Goal: Task Accomplishment & Management: Manage account settings

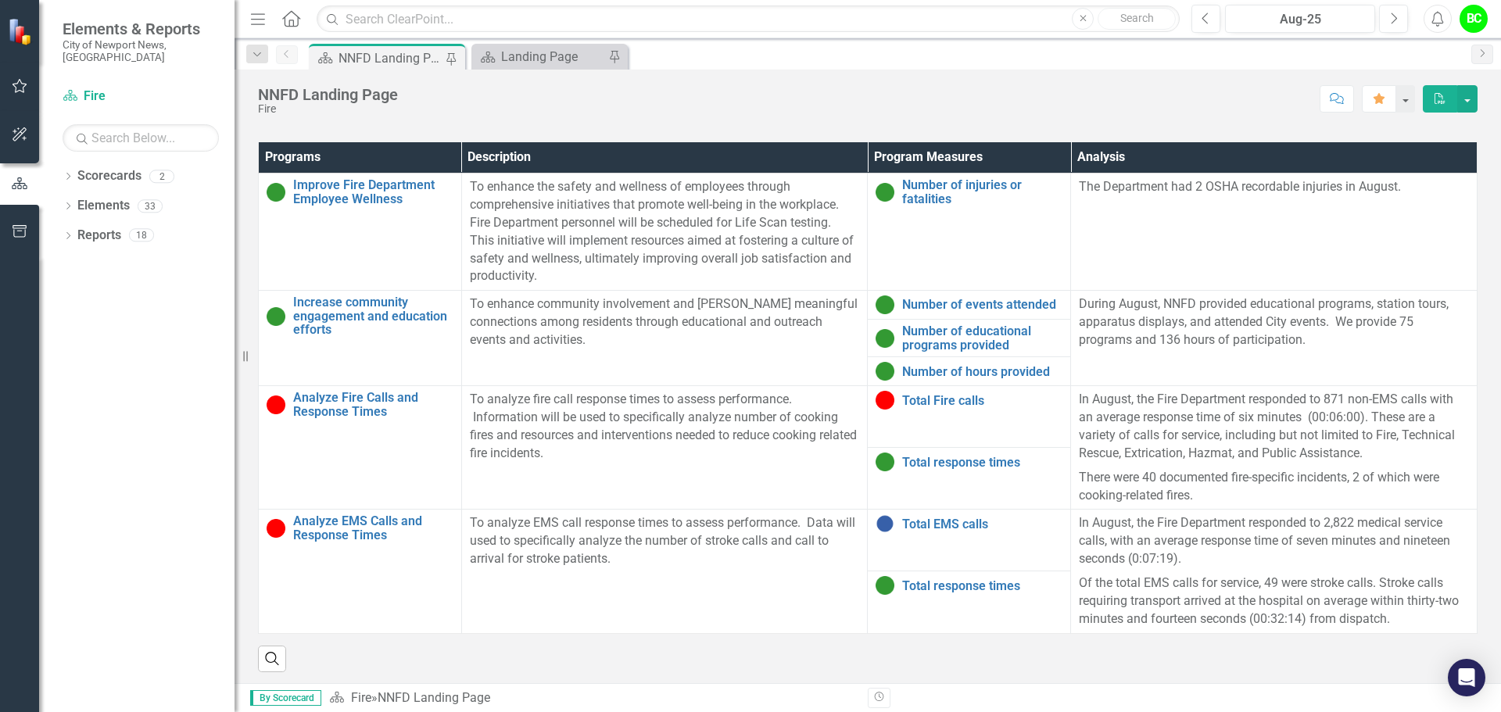
scroll to position [1001, 0]
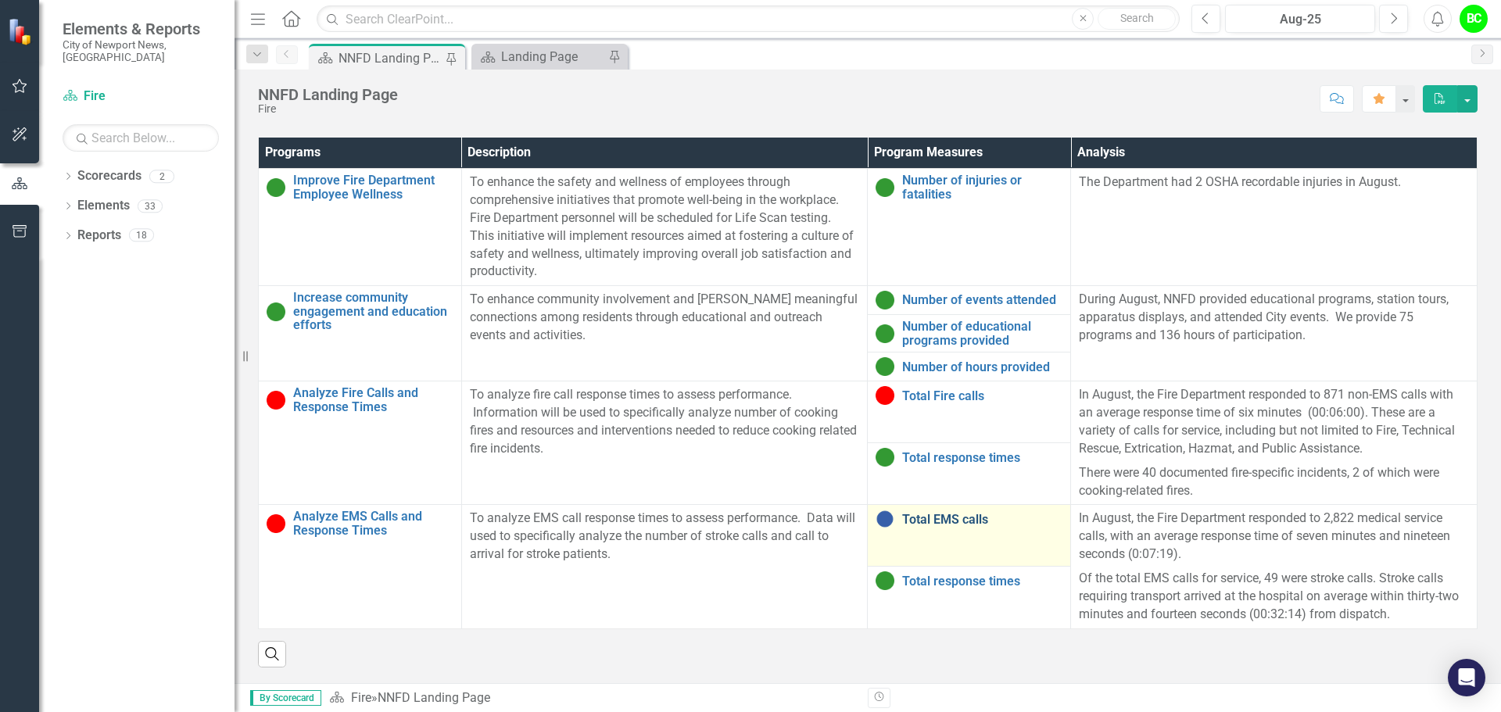
click at [930, 522] on link "Total EMS calls" at bounding box center [982, 520] width 160 height 14
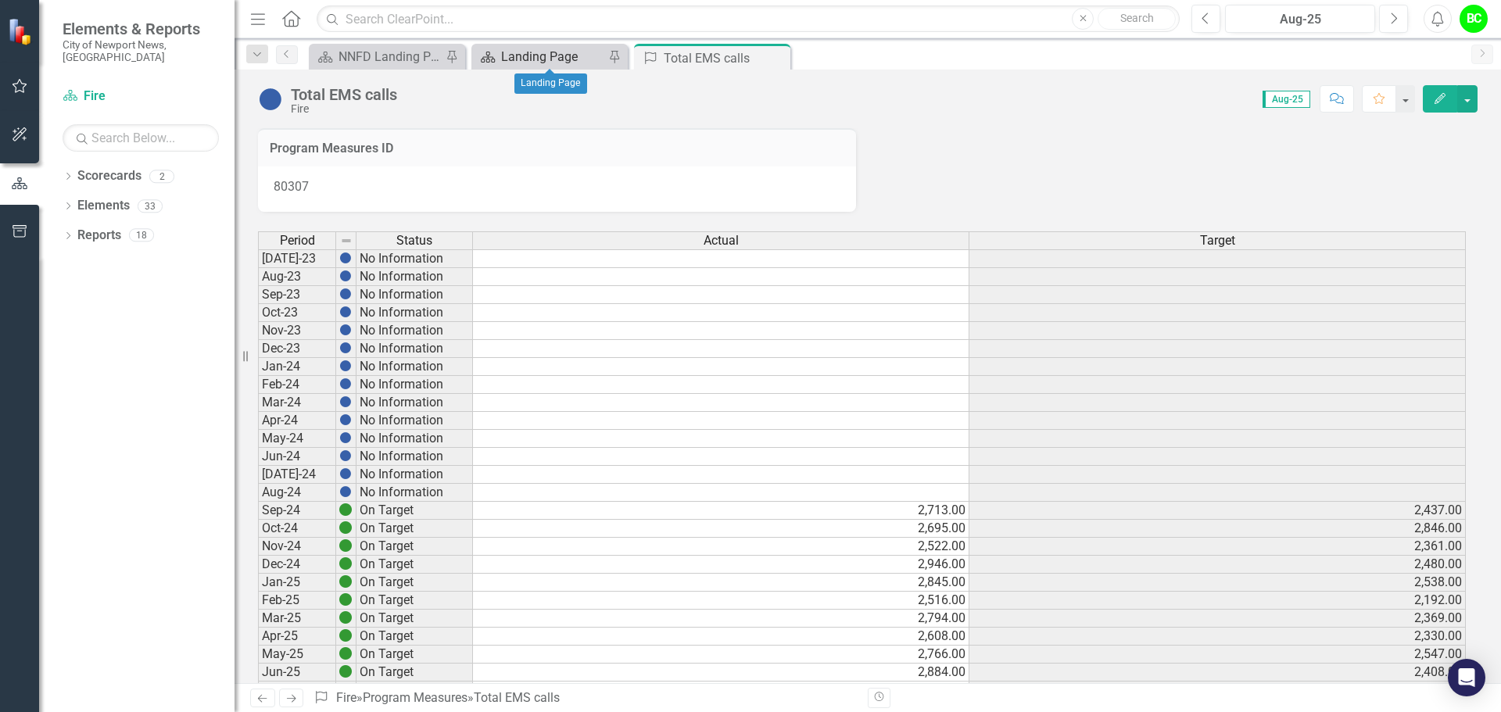
click at [523, 48] on div "Landing Page" at bounding box center [552, 57] width 103 height 20
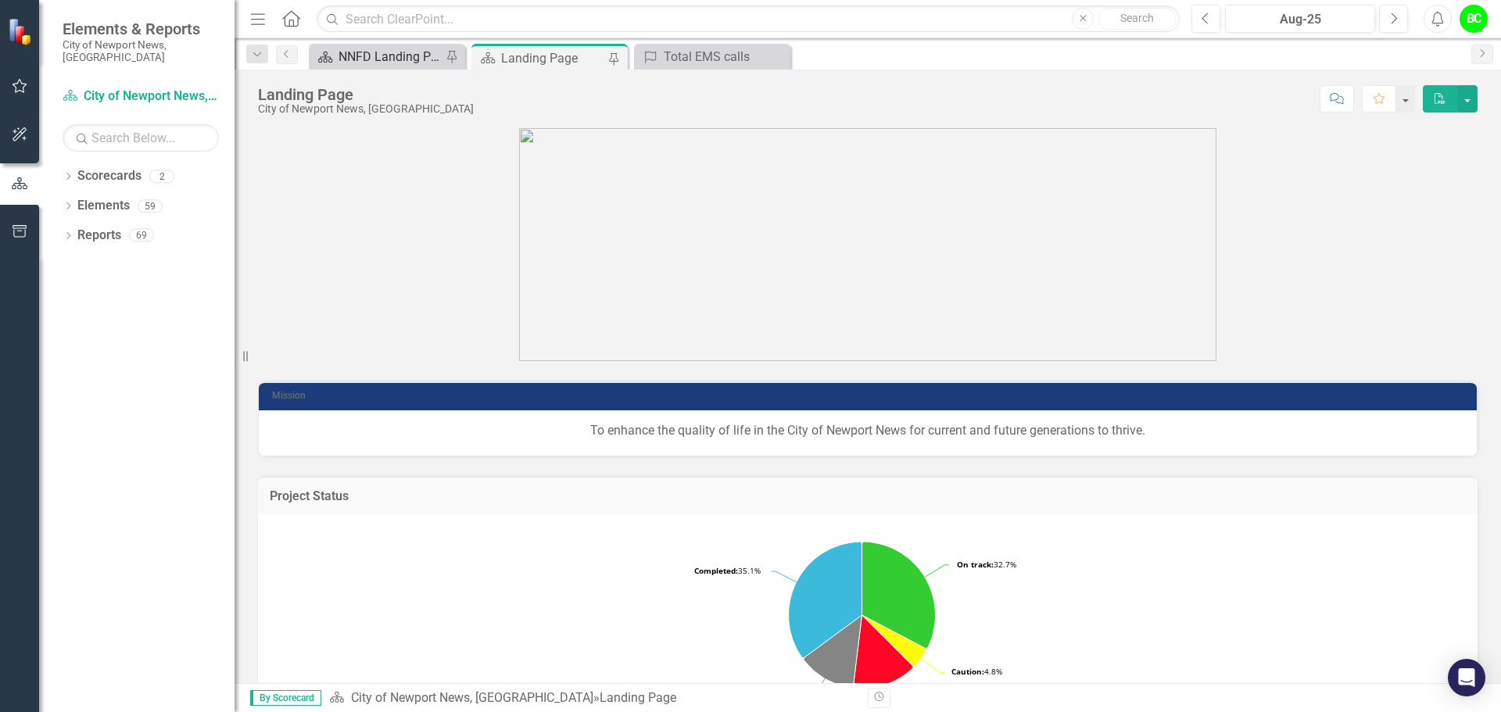
click at [403, 59] on div "NNFD Landing Page" at bounding box center [390, 57] width 103 height 20
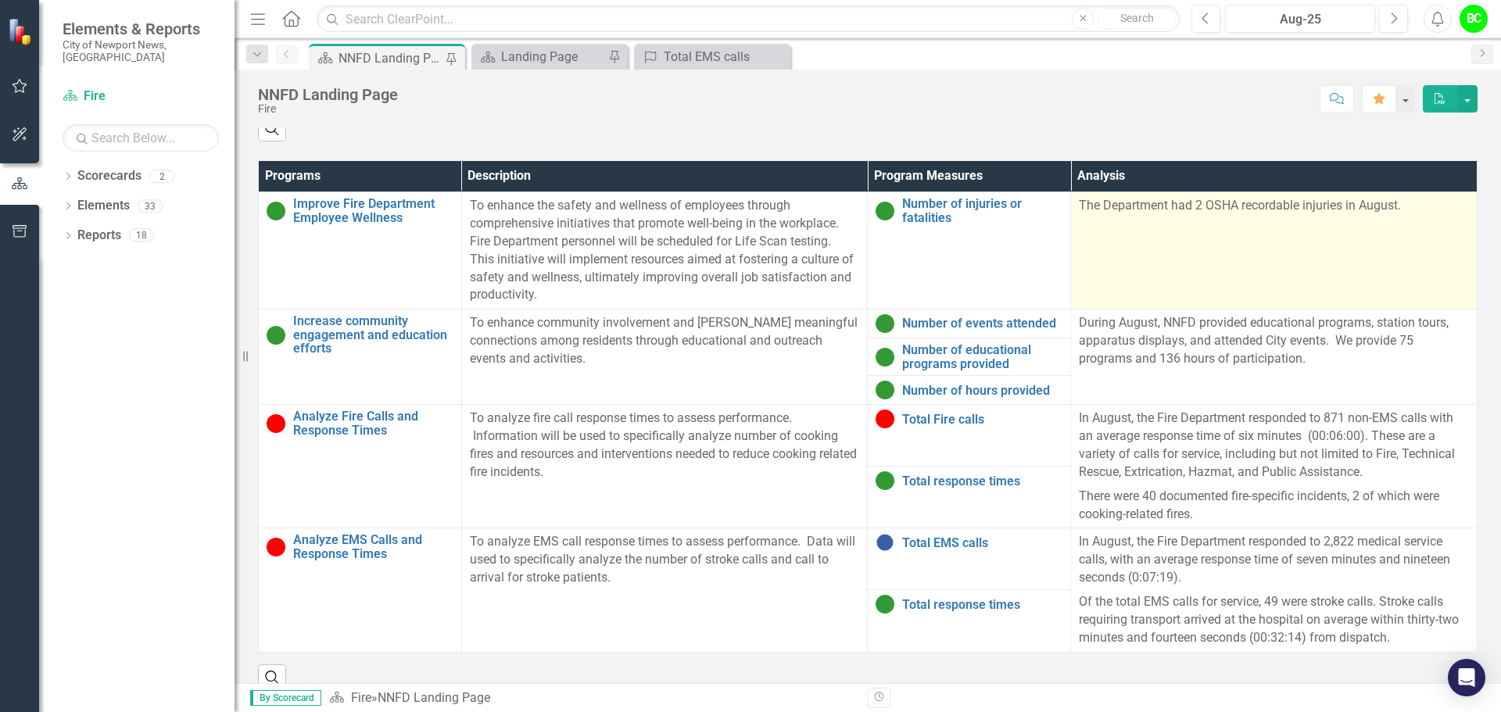
scroll to position [1001, 0]
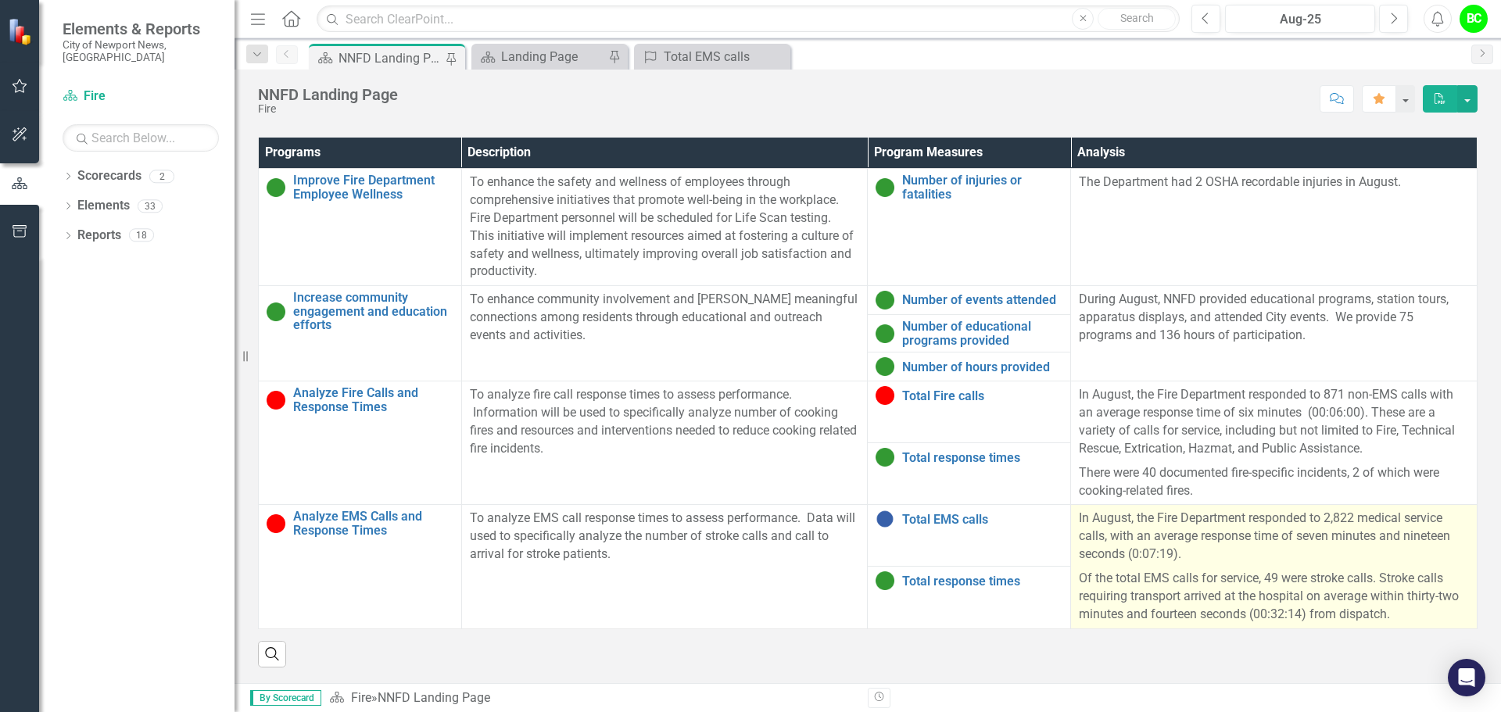
drag, startPoint x: 1317, startPoint y: 516, endPoint x: 1353, endPoint y: 513, distance: 36.1
click at [1353, 513] on p "In August, the Fire Department responded to 2,822 medical service calls, with a…" at bounding box center [1274, 538] width 390 height 57
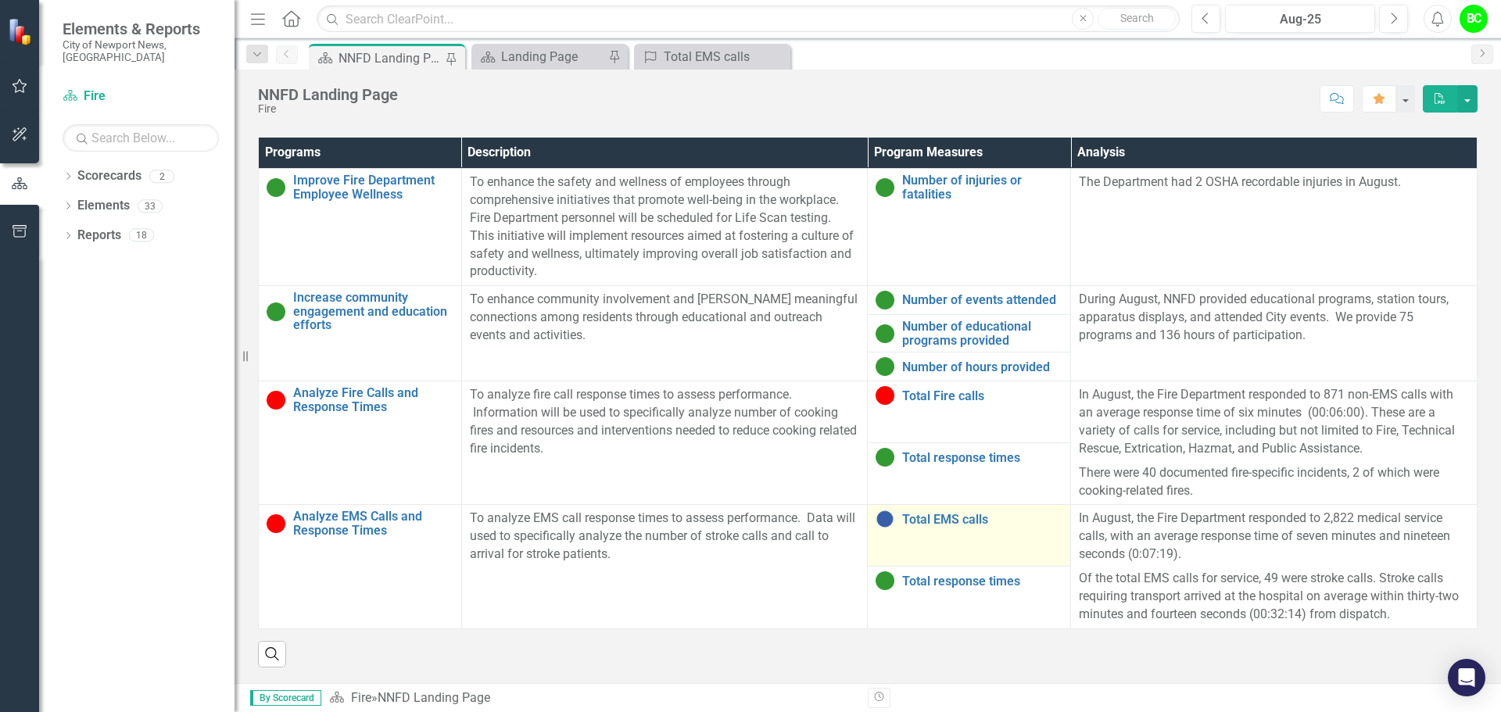
click at [928, 511] on div "Total EMS calls" at bounding box center [969, 519] width 187 height 19
click at [928, 514] on link "Total EMS calls" at bounding box center [982, 520] width 160 height 14
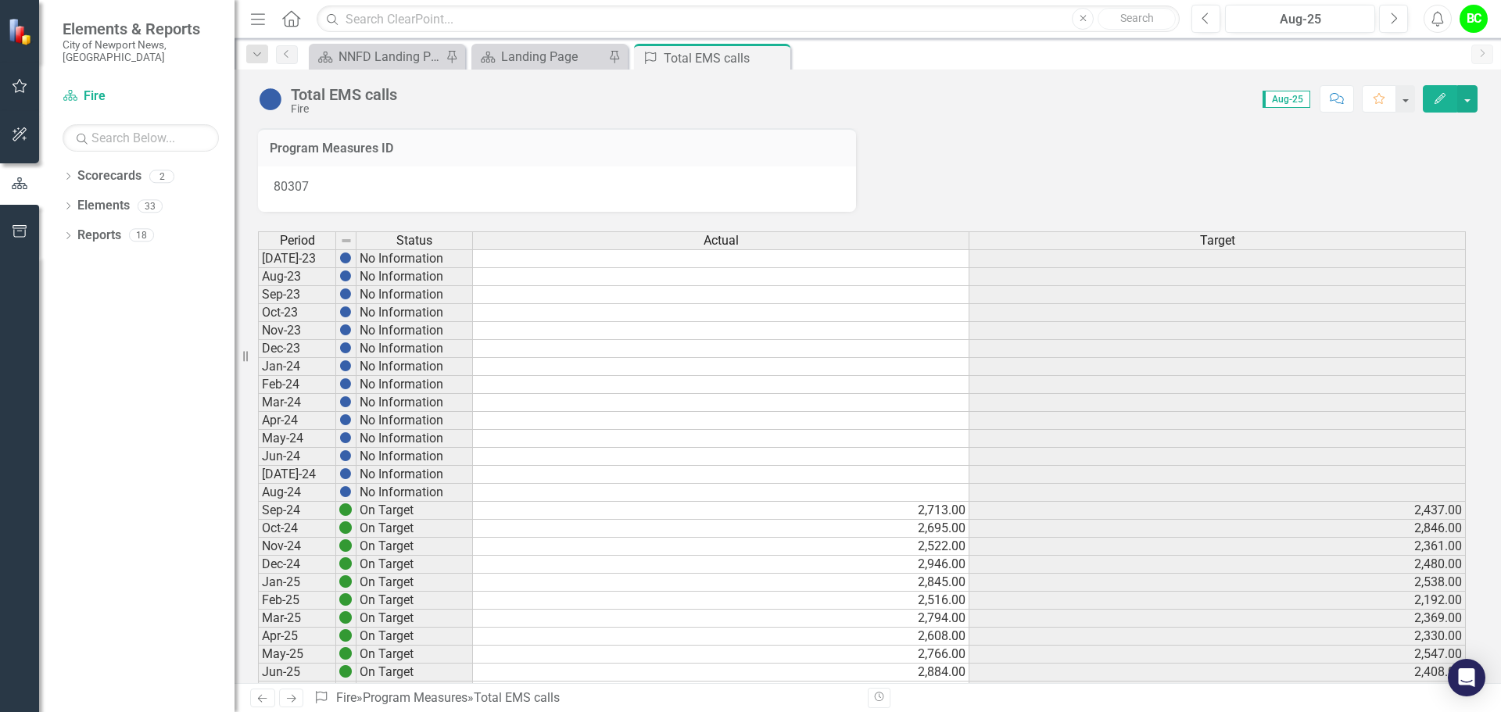
scroll to position [156, 0]
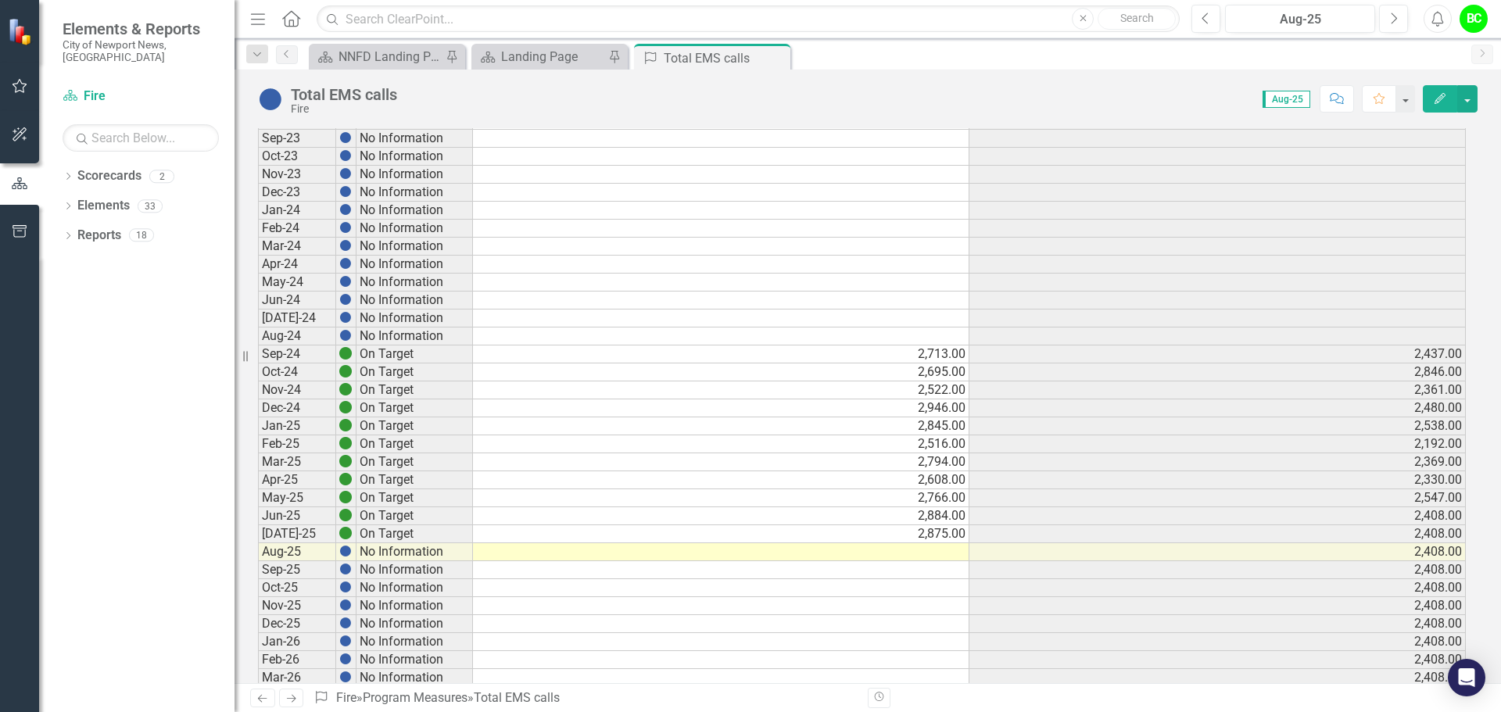
click at [933, 556] on td at bounding box center [721, 552] width 496 height 18
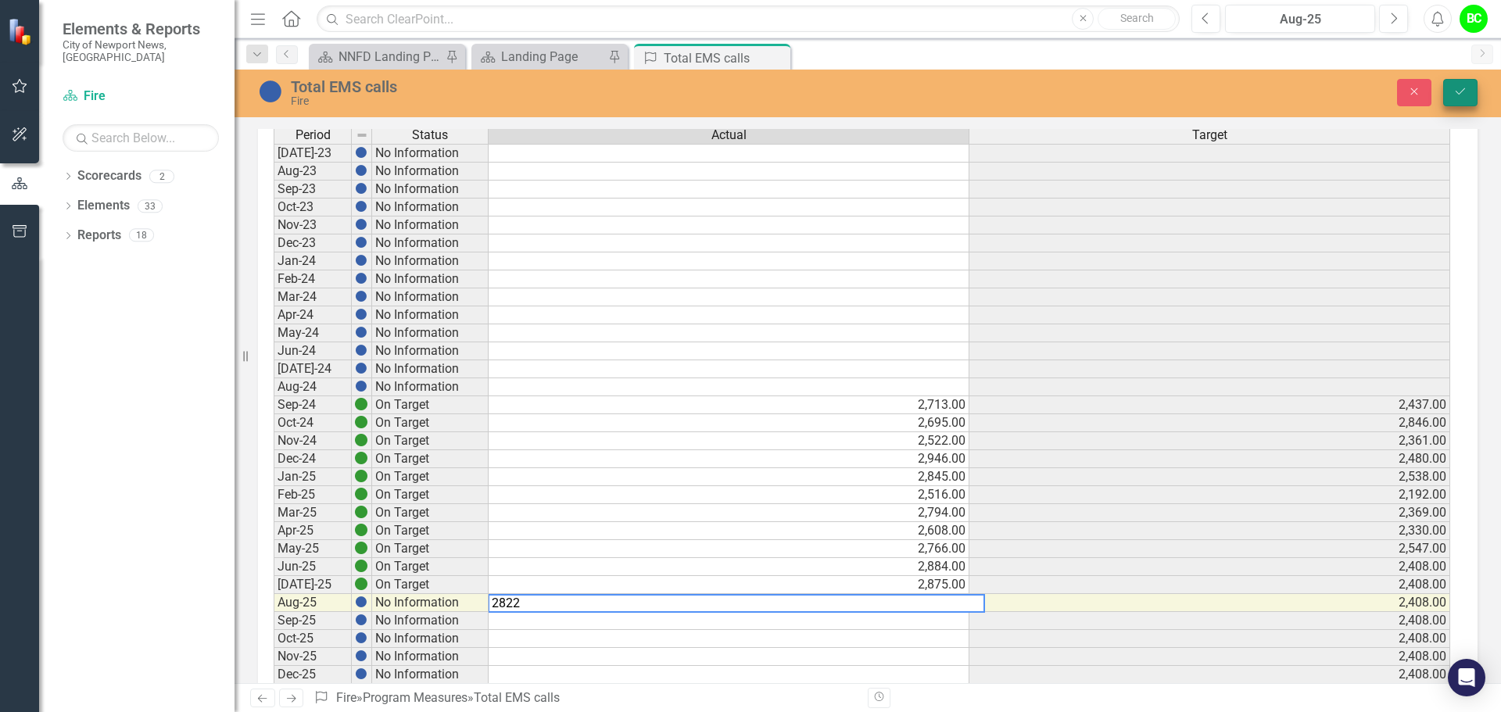
type textarea "2822"
click at [1460, 100] on button "Save" at bounding box center [1460, 92] width 34 height 27
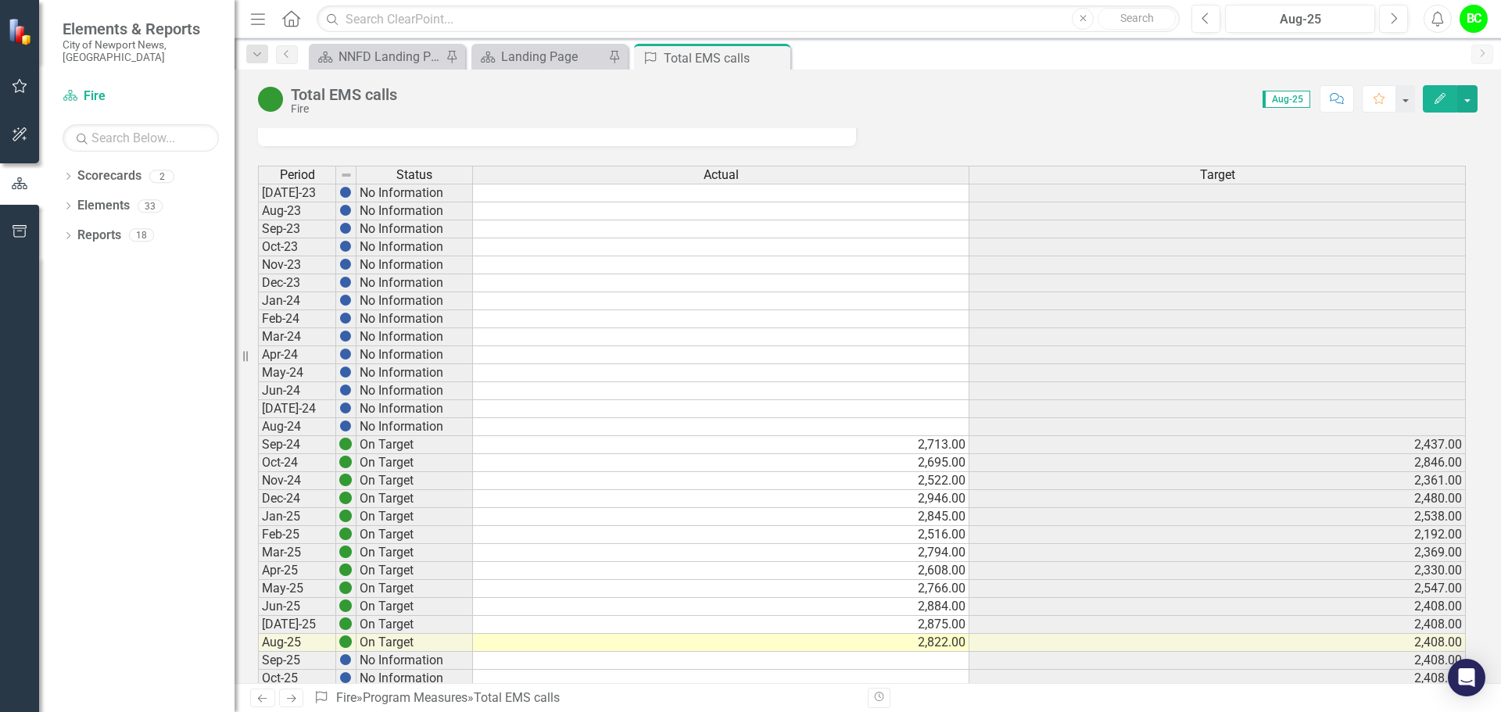
scroll to position [0, 0]
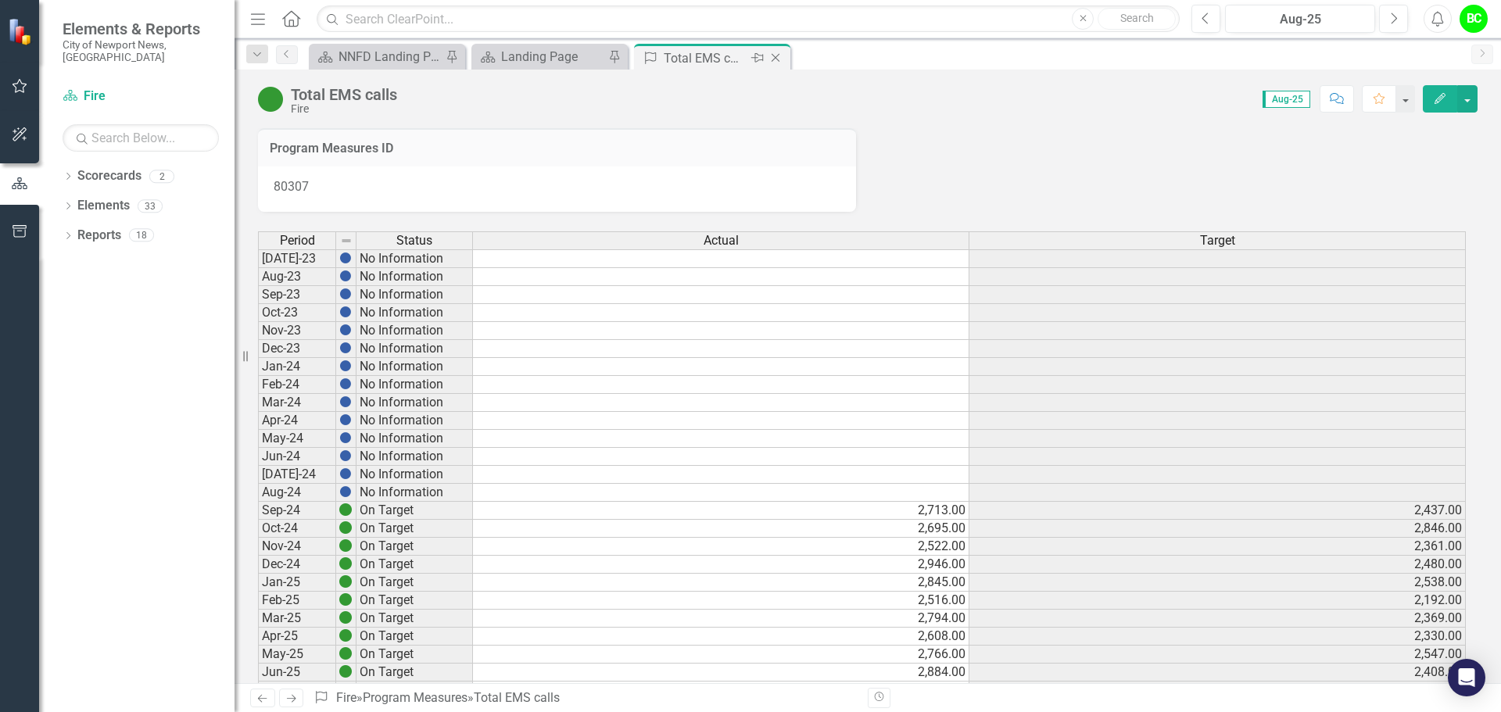
click at [772, 58] on icon "Close" at bounding box center [776, 58] width 16 height 13
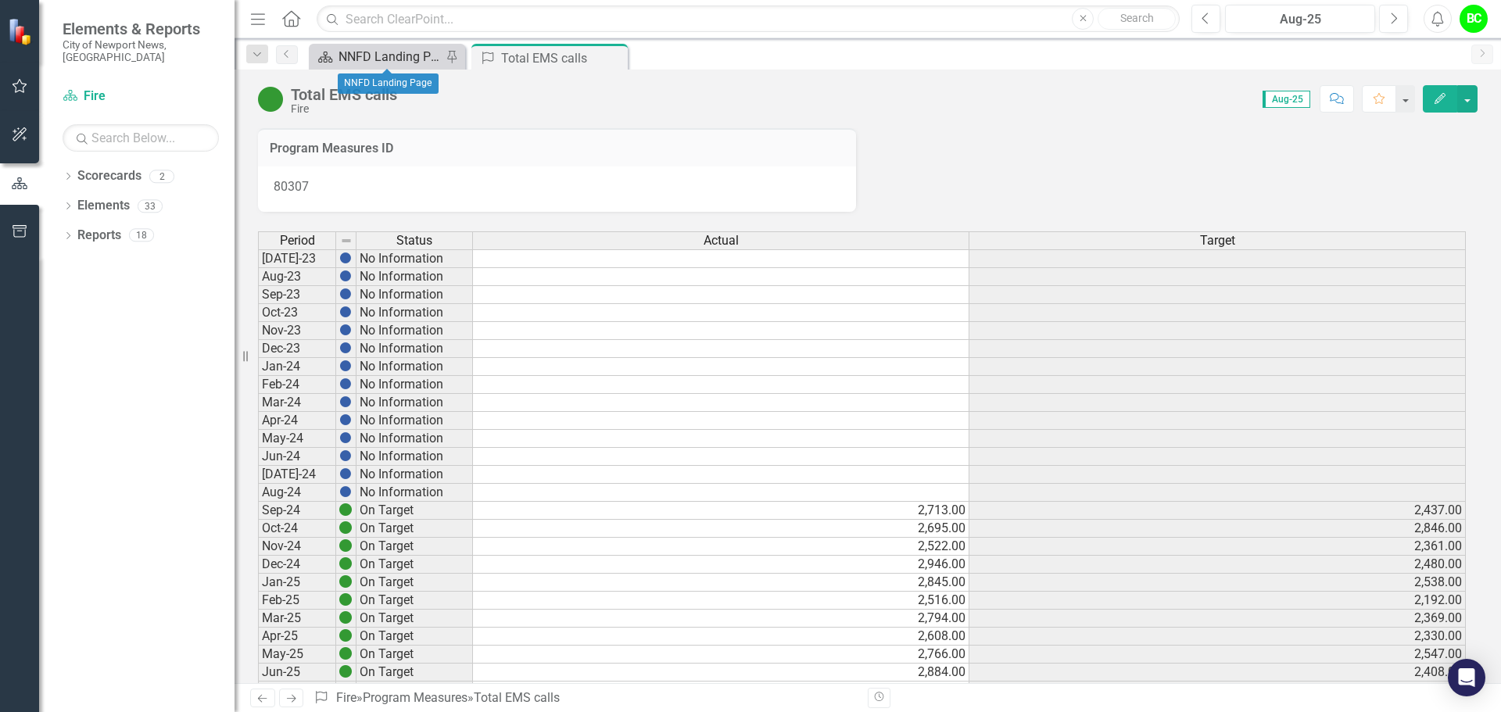
click at [422, 63] on div "NNFD Landing Page" at bounding box center [390, 57] width 103 height 20
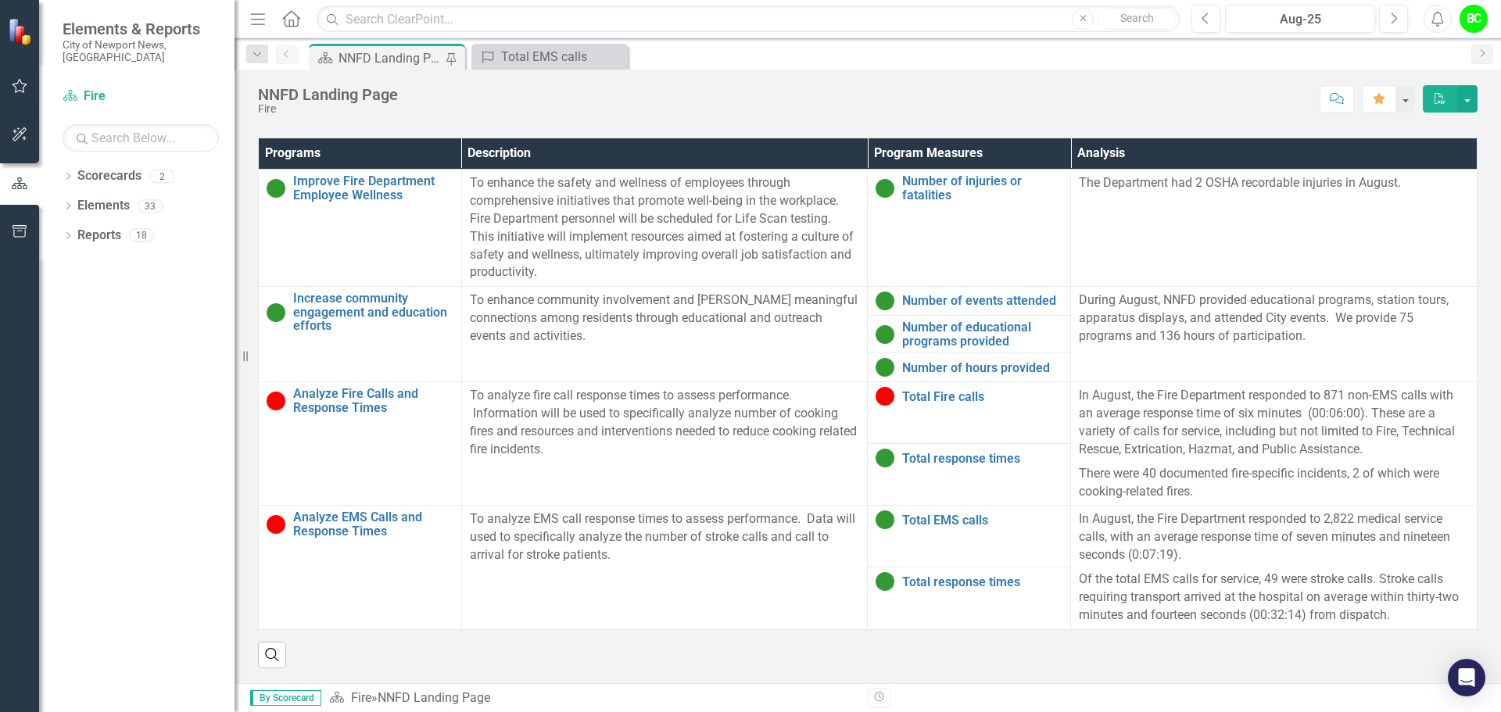
scroll to position [1001, 0]
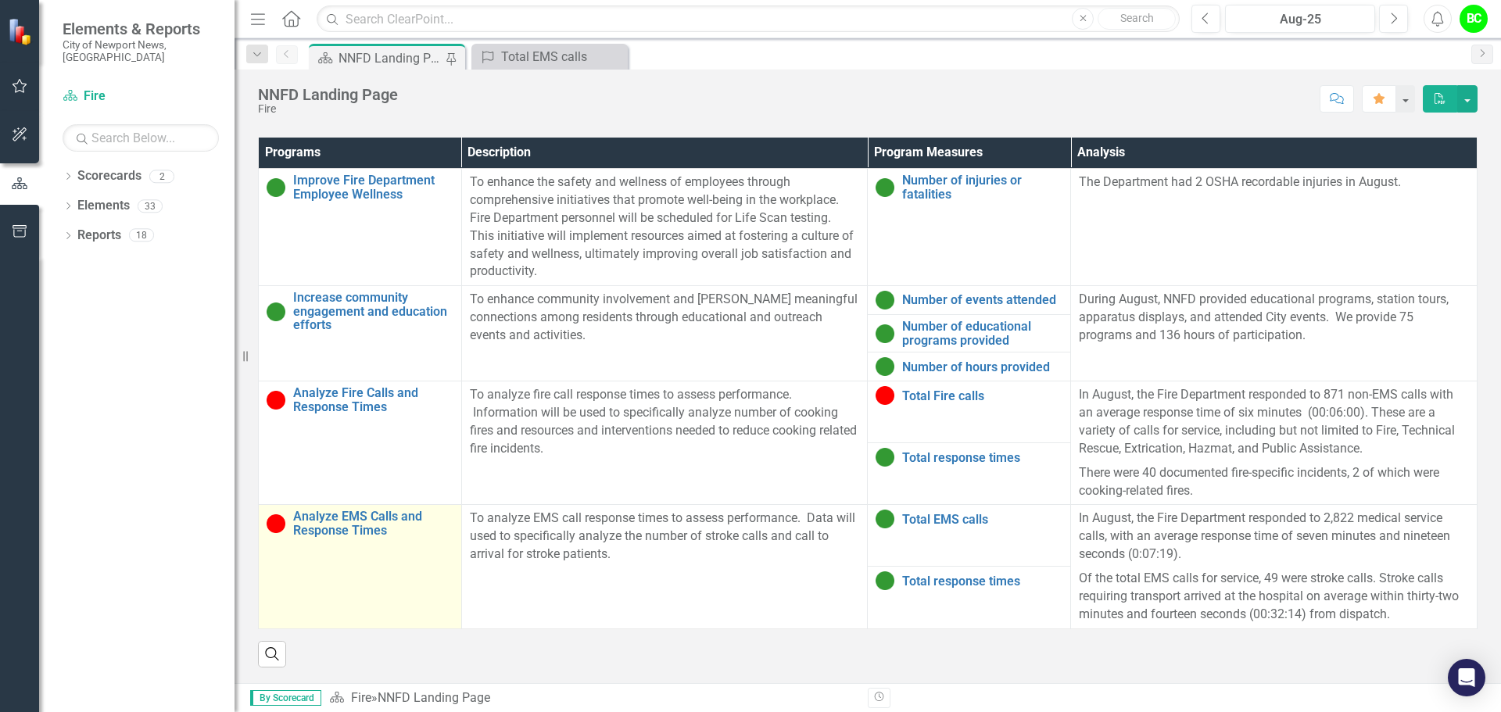
click at [314, 541] on td "Analyze EMS Calls and Response Times Link Open Element" at bounding box center [360, 567] width 203 height 124
click at [325, 530] on link "Analyze EMS Calls and Response Times" at bounding box center [373, 523] width 160 height 27
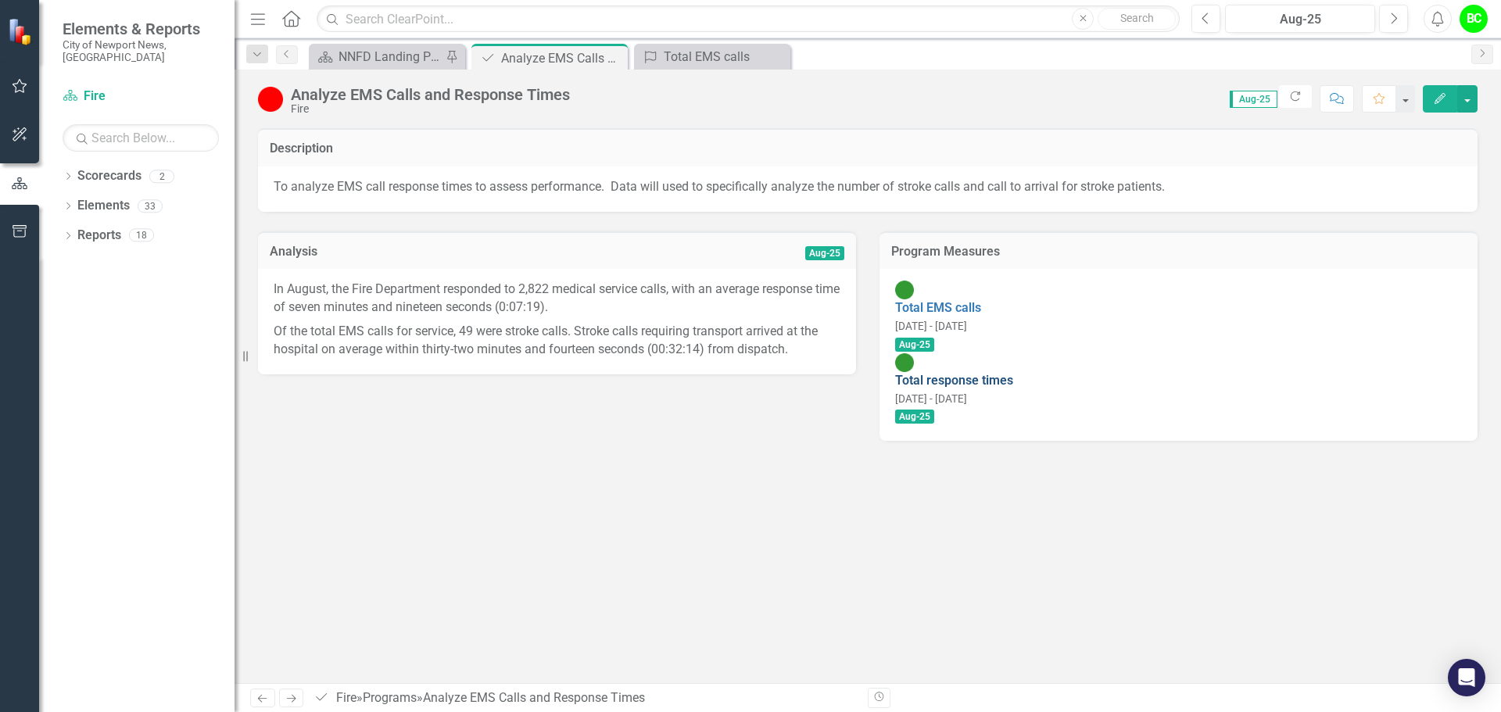
click at [952, 373] on link "Total response times" at bounding box center [954, 380] width 118 height 15
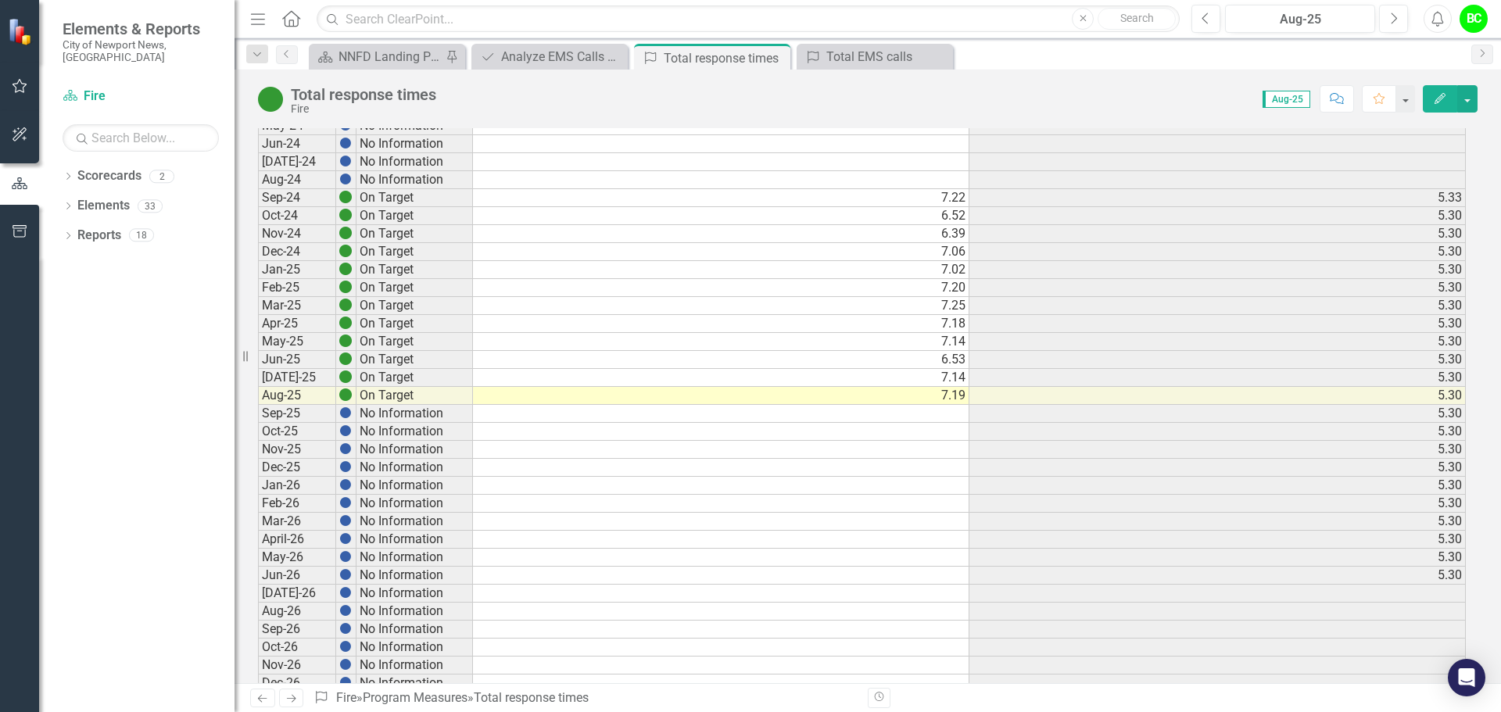
scroll to position [235, 0]
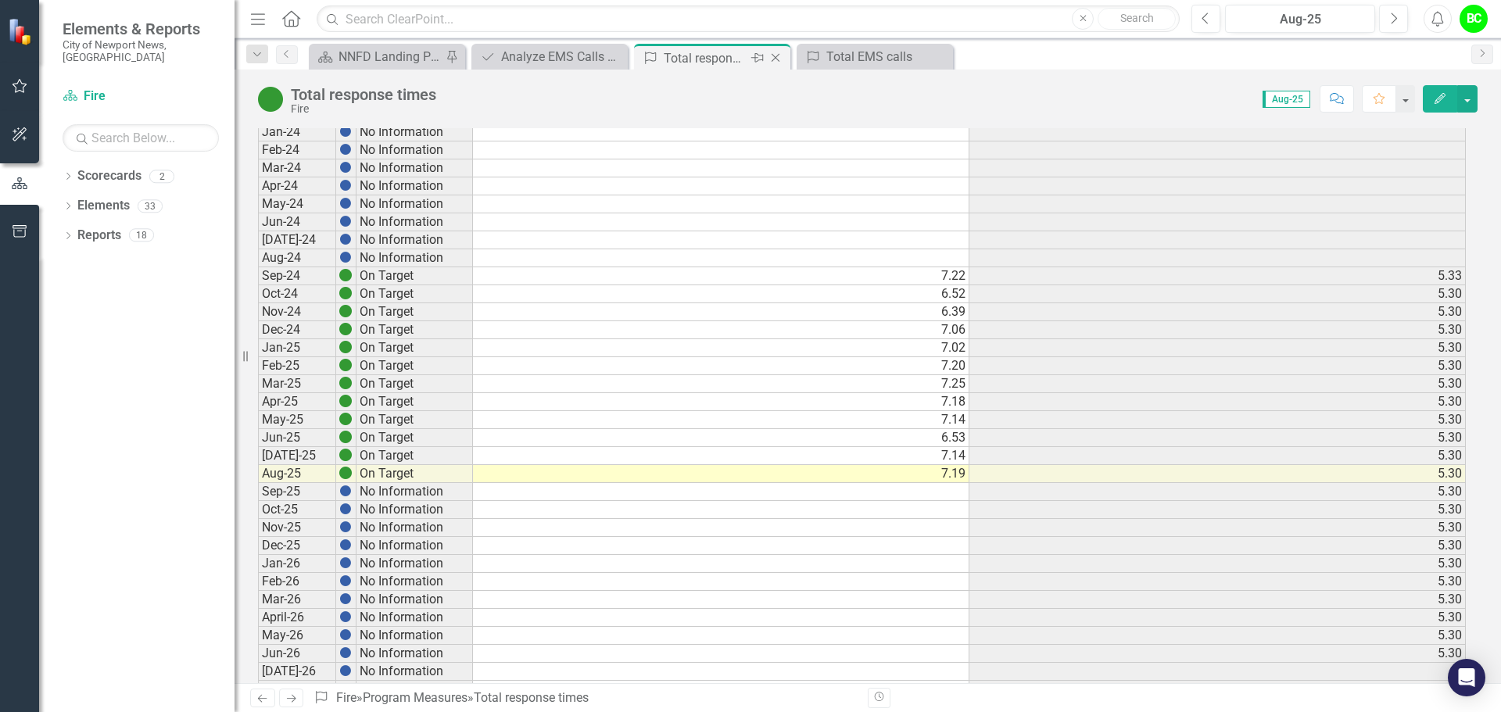
click at [769, 59] on icon "Close" at bounding box center [776, 58] width 16 height 13
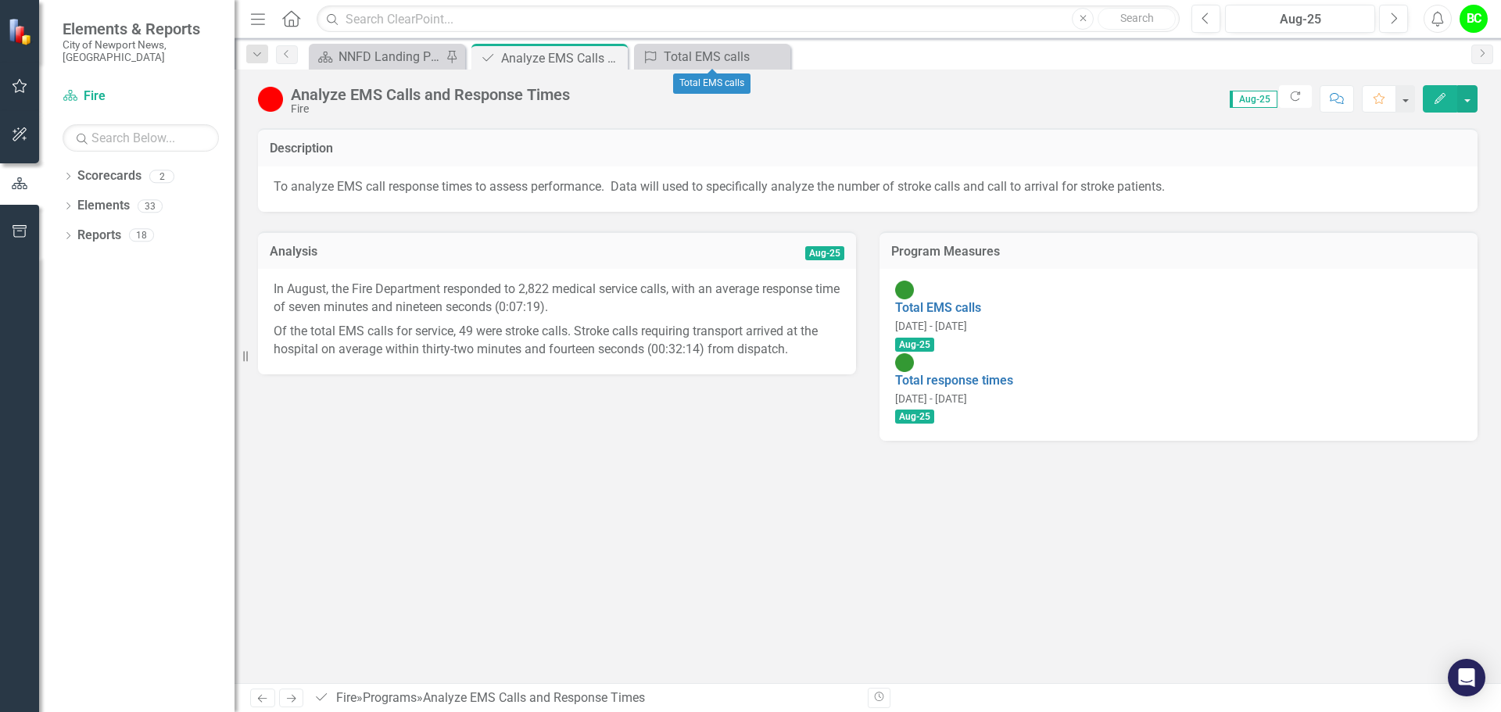
click at [0, 0] on icon "Close" at bounding box center [0, 0] width 0 height 0
click at [615, 61] on icon "Close" at bounding box center [613, 58] width 16 height 13
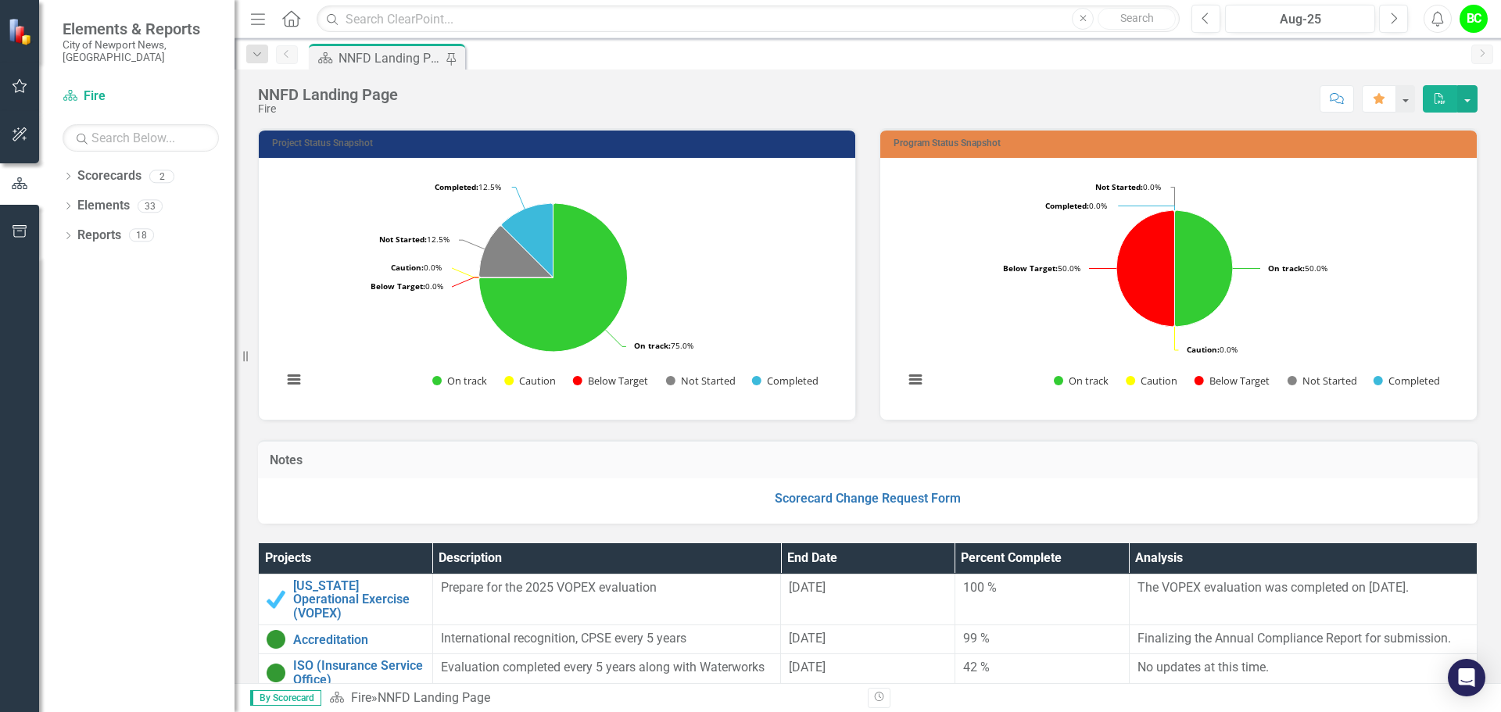
click at [364, 56] on div "NNFD Landing Page" at bounding box center [390, 58] width 103 height 20
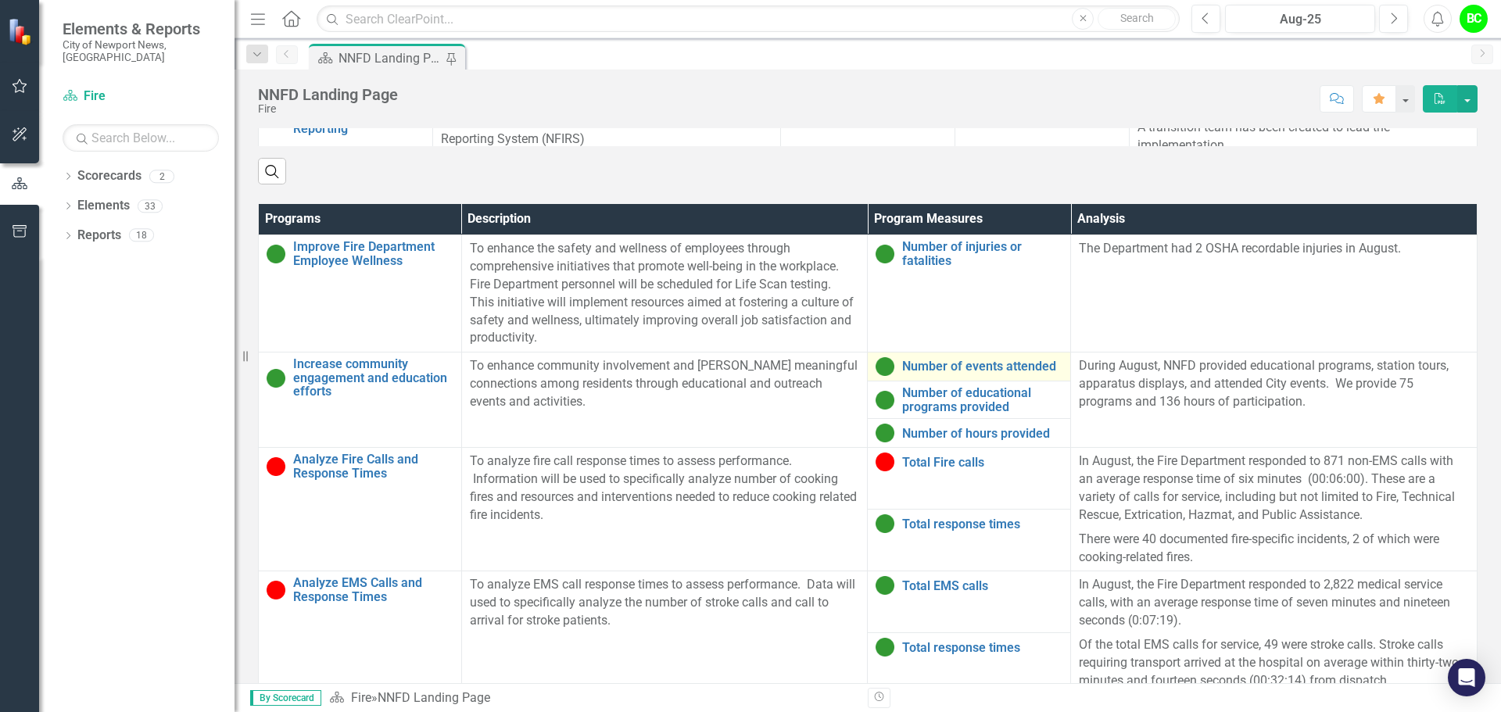
scroll to position [1001, 0]
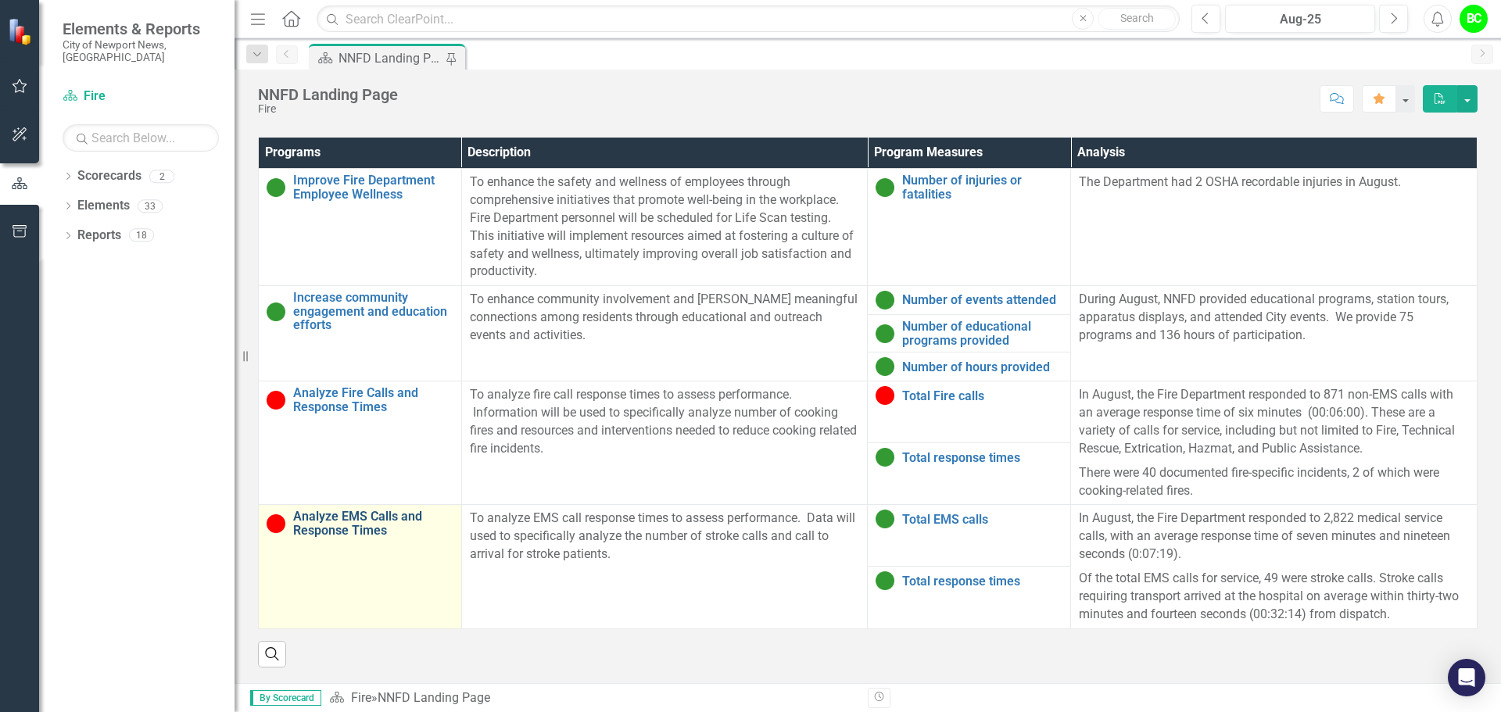
click at [328, 528] on link "Analyze EMS Calls and Response Times" at bounding box center [373, 523] width 160 height 27
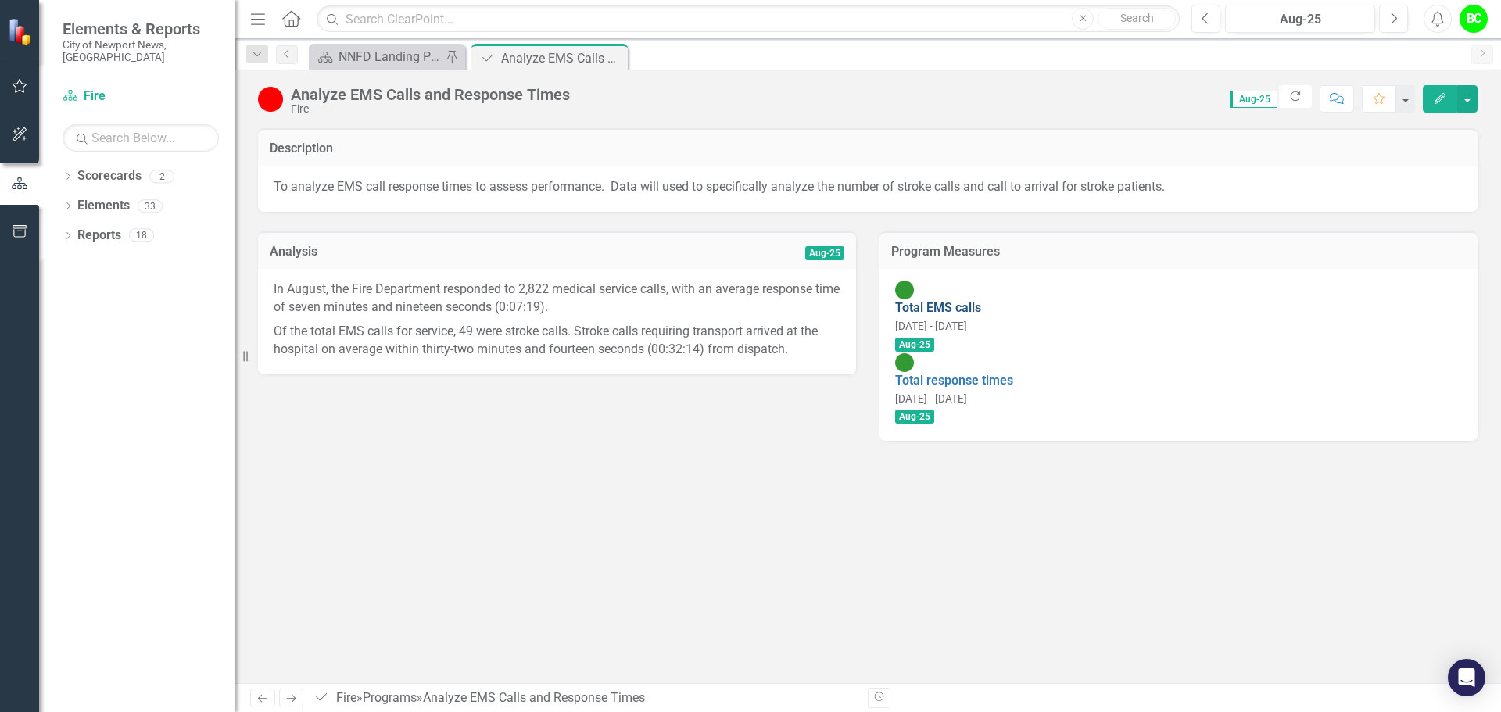
click at [981, 300] on link "Total EMS calls" at bounding box center [938, 307] width 86 height 15
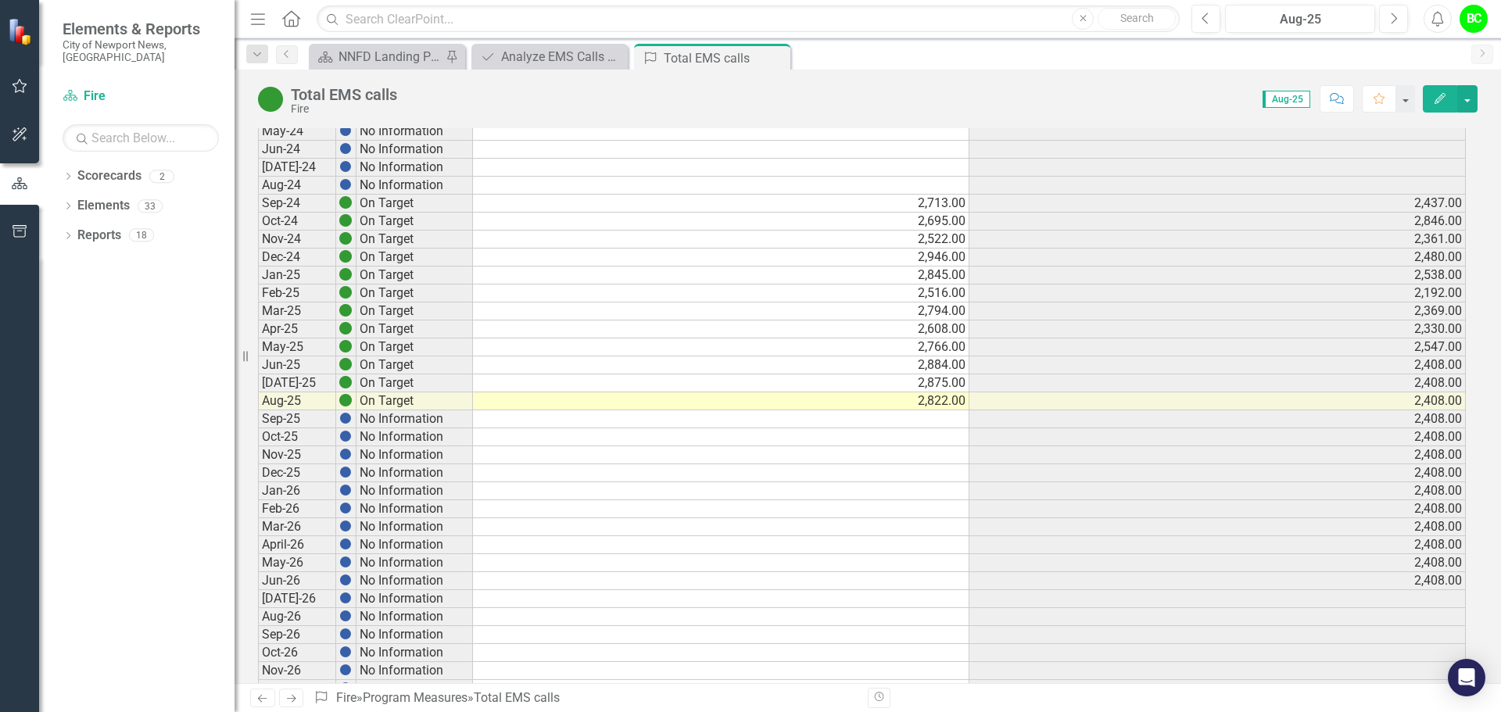
scroll to position [313, 0]
